Goal: Entertainment & Leisure: Consume media (video, audio)

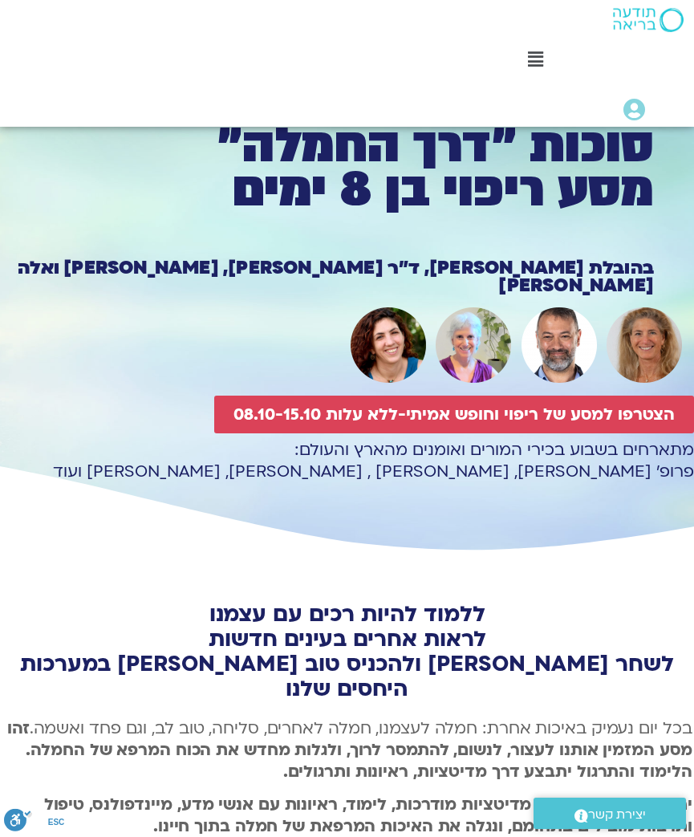
click at [650, 13] on img at bounding box center [648, 20] width 71 height 24
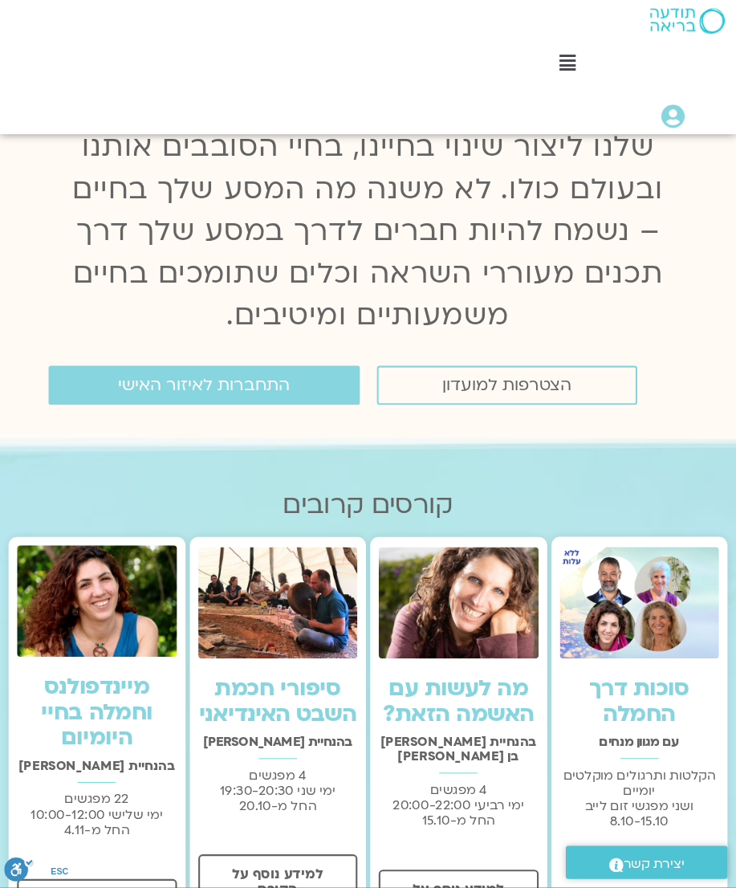
scroll to position [211, 0]
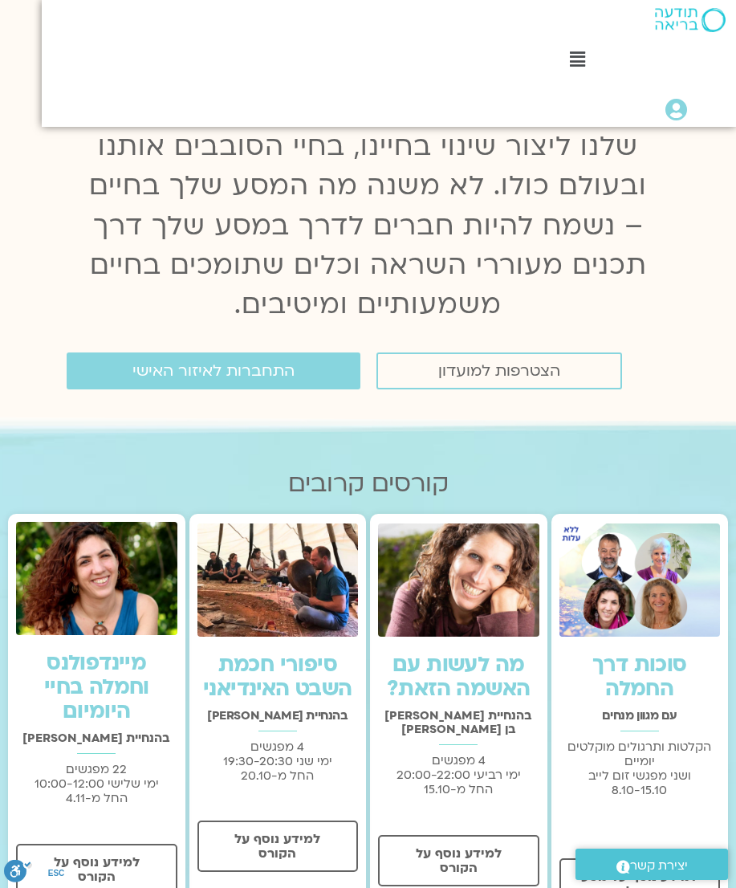
click at [132, 363] on link "התחברות לאיזור האישי" at bounding box center [214, 370] width 294 height 37
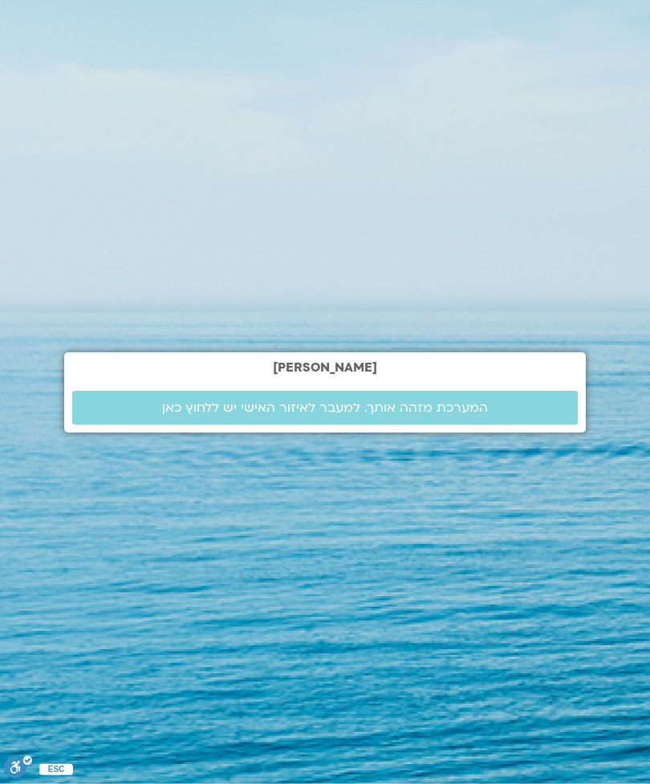
click at [134, 415] on span "המערכת מזהה אותך. למעבר לאיזור האישי יש ללחוץ כאן" at bounding box center [325, 408] width 467 height 14
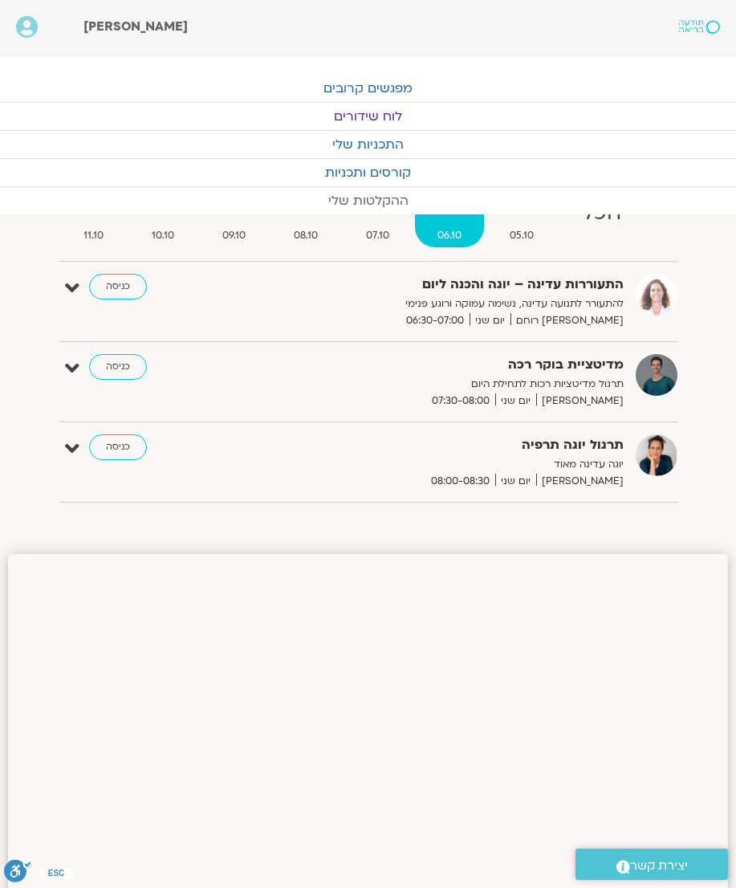
click at [379, 197] on link "ההקלטות שלי" at bounding box center [368, 200] width 736 height 27
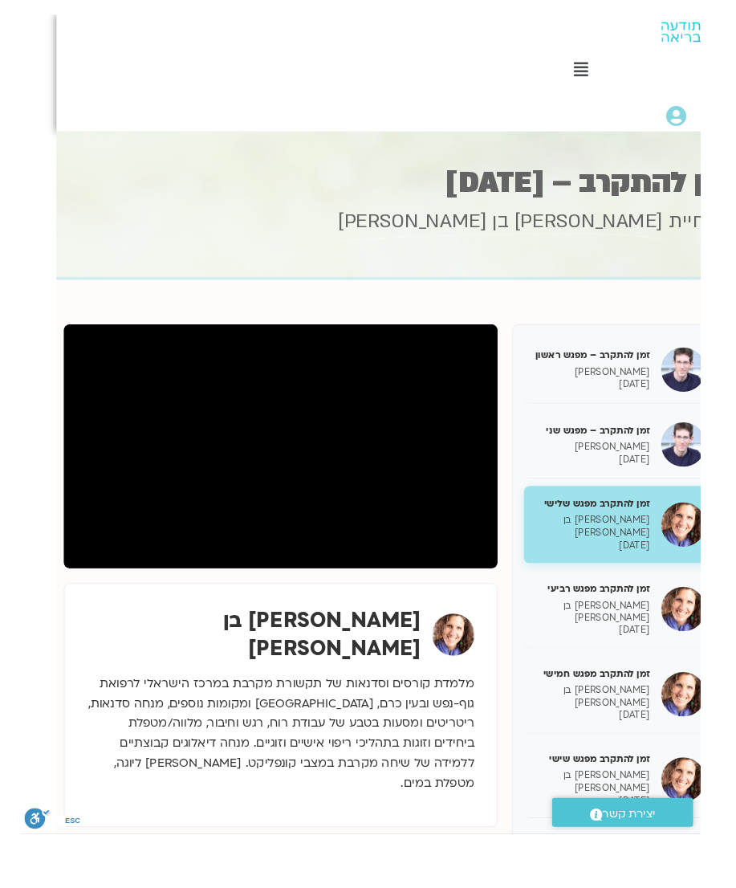
scroll to position [14, -26]
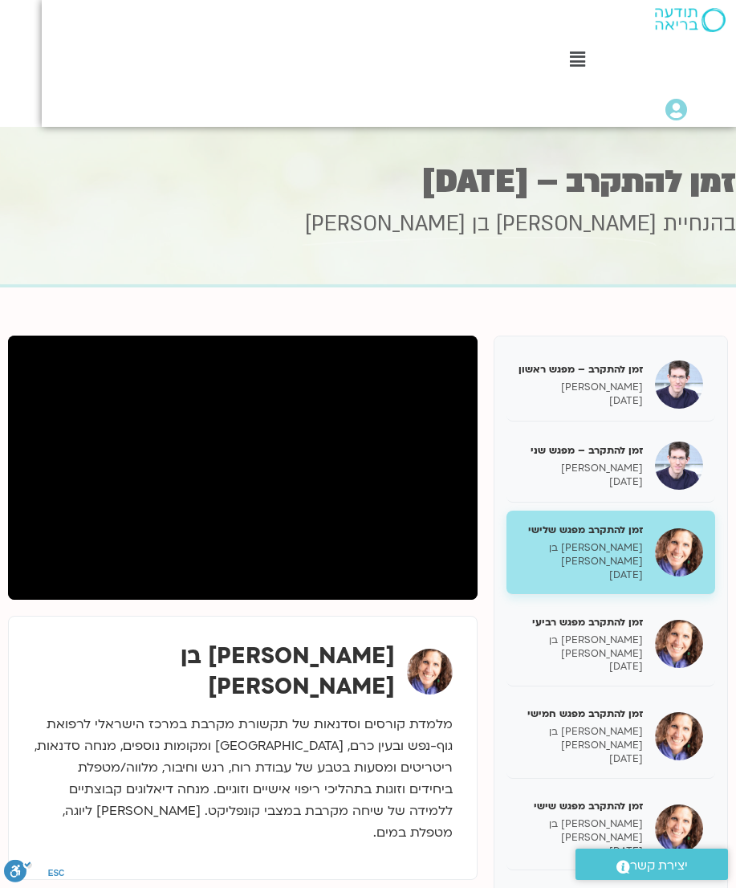
click at [108, 275] on div "בהנחיית [PERSON_NAME] בן [PERSON_NAME]" at bounding box center [368, 247] width 736 height 74
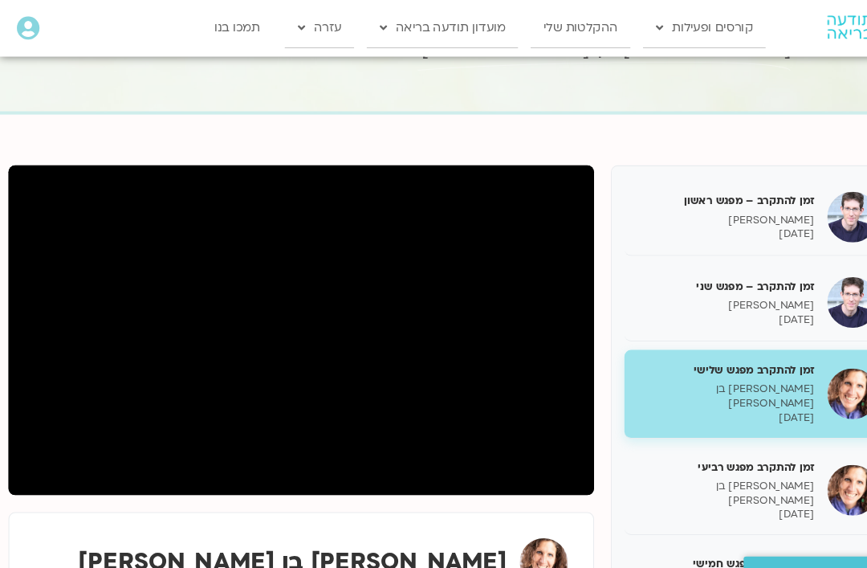
scroll to position [107, 0]
